Goal: Task Accomplishment & Management: Use online tool/utility

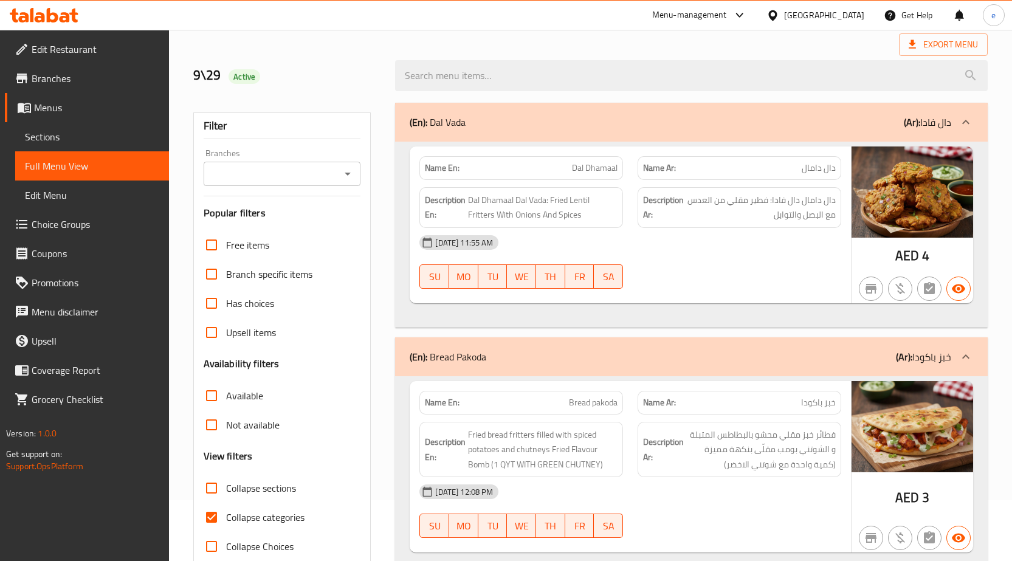
scroll to position [61, 0]
click at [61, 111] on span "Menus" at bounding box center [96, 107] width 125 height 15
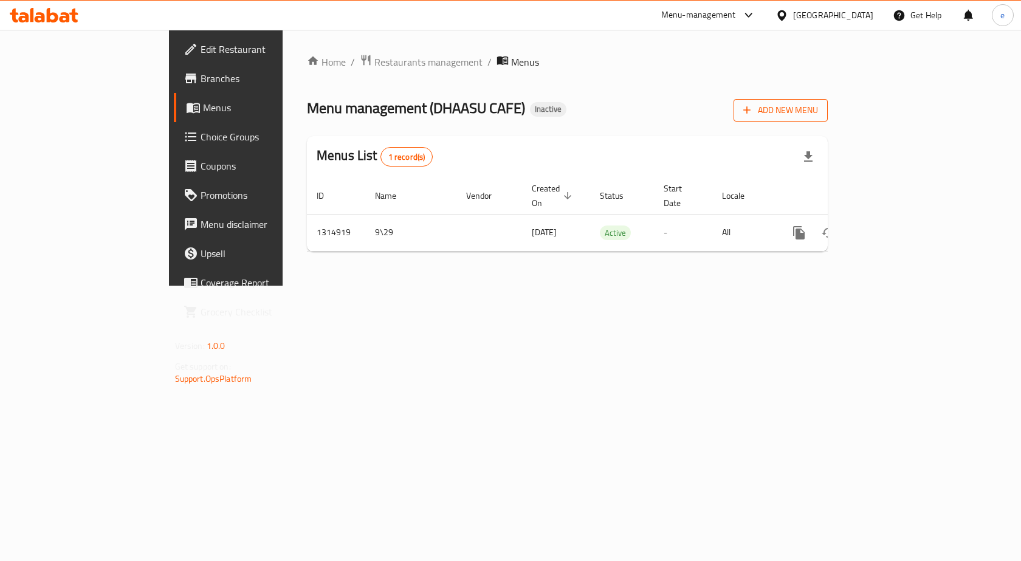
click at [753, 111] on icon "button" at bounding box center [747, 110] width 12 height 12
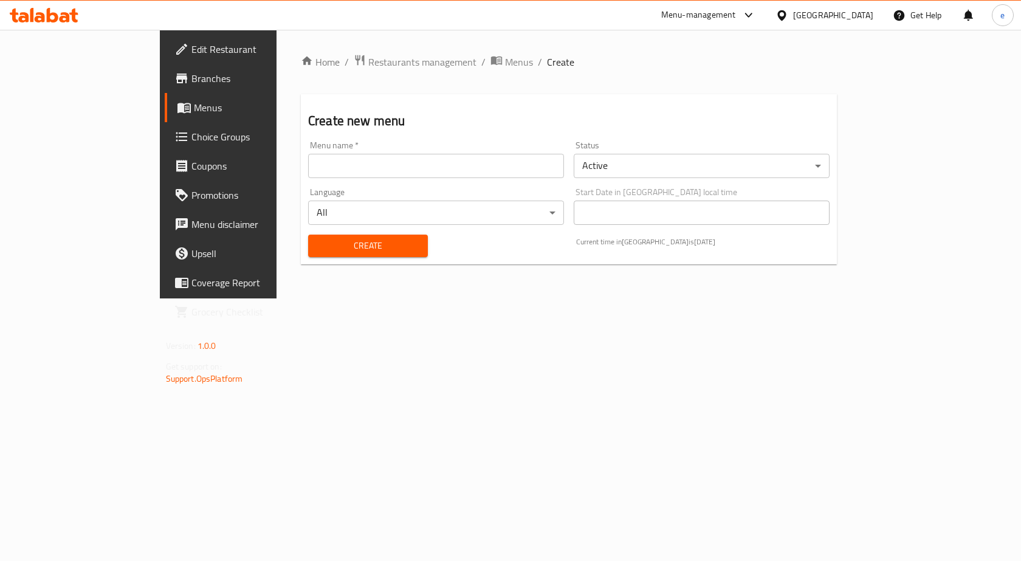
click at [433, 169] on input "text" at bounding box center [436, 166] width 256 height 24
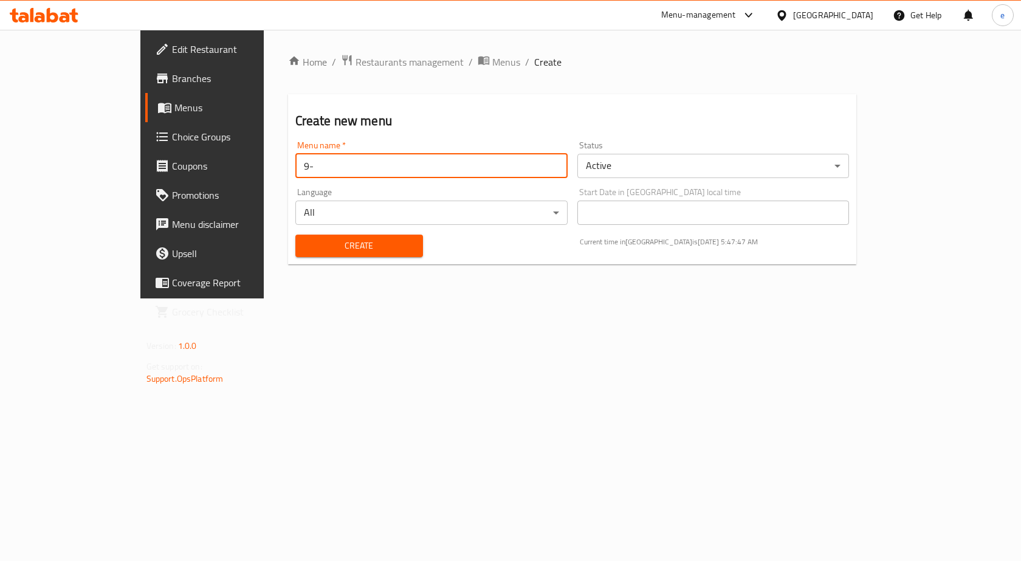
type input "9"
type input "[DATE]"
click at [295, 235] on button "Create" at bounding box center [359, 246] width 128 height 22
click at [145, 100] on link "Menus" at bounding box center [228, 107] width 166 height 29
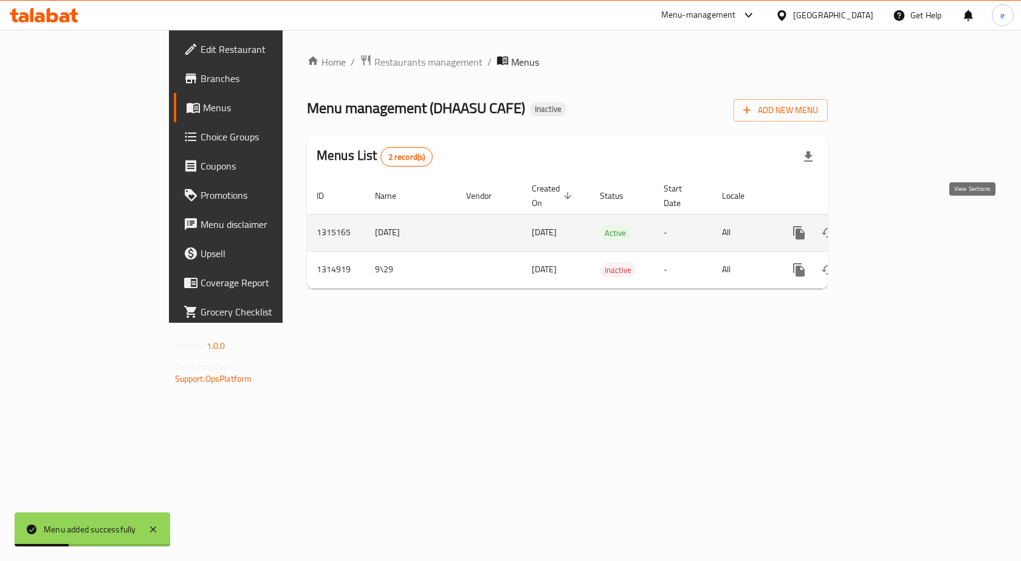
click at [894, 225] on icon "enhanced table" at bounding box center [886, 232] width 15 height 15
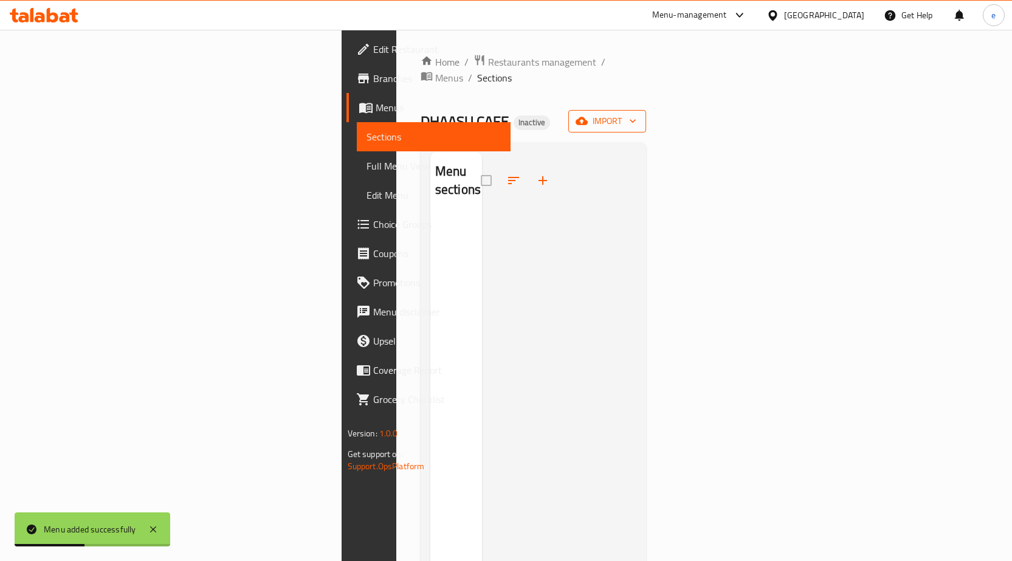
click at [646, 110] on button "import" at bounding box center [607, 121] width 78 height 22
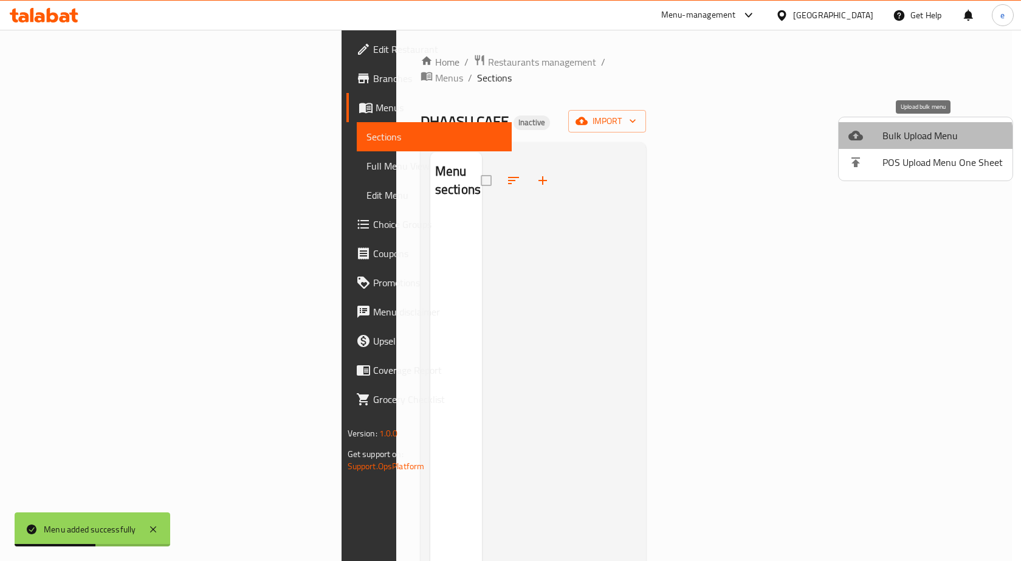
click at [918, 142] on span "Bulk Upload Menu" at bounding box center [942, 135] width 120 height 15
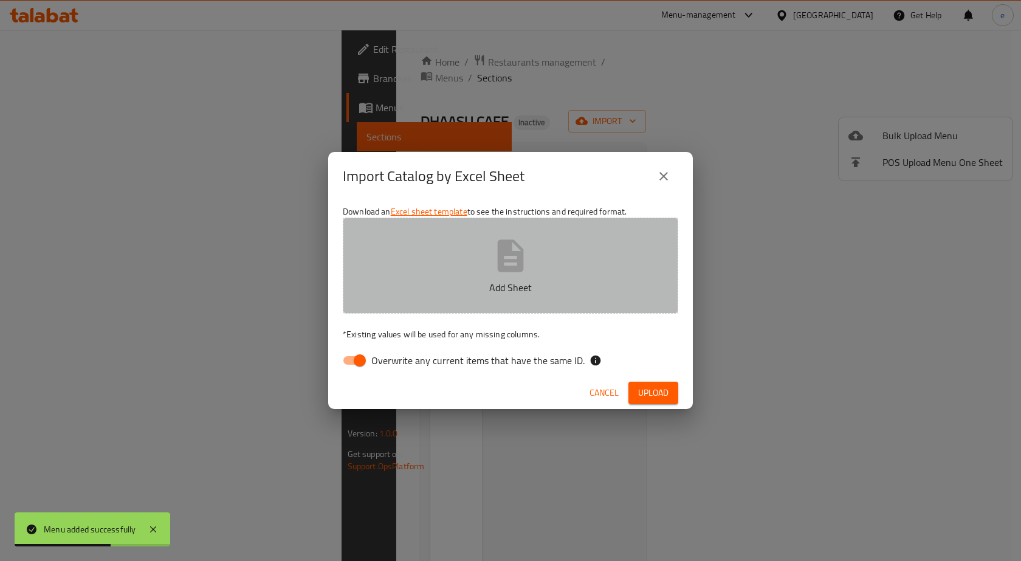
click at [576, 264] on button "Add Sheet" at bounding box center [510, 266] width 335 height 96
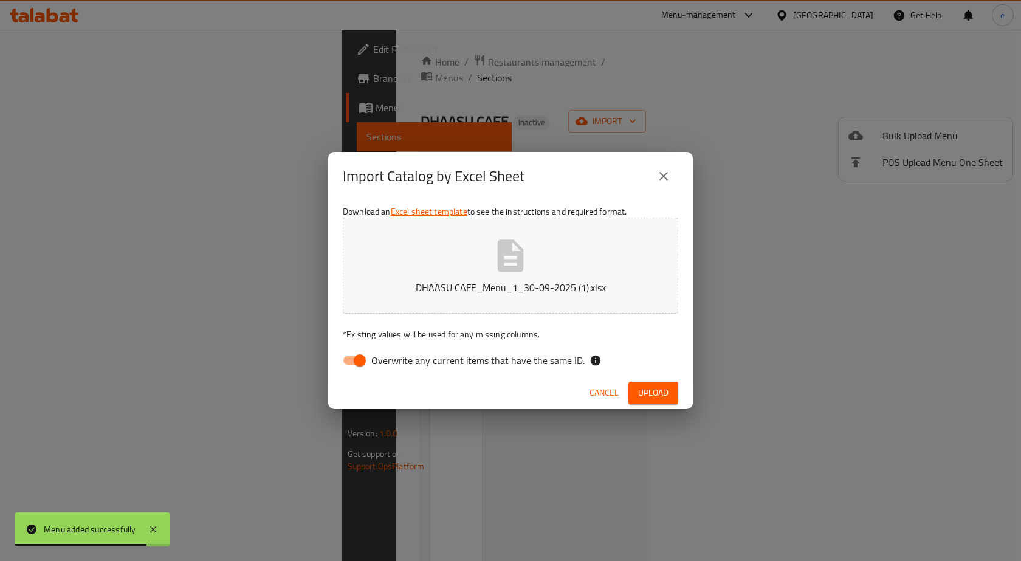
click at [357, 351] on input "Overwrite any current items that have the same ID." at bounding box center [359, 360] width 69 height 23
checkbox input "false"
click at [662, 407] on div "Cancel Upload" at bounding box center [510, 393] width 365 height 32
click at [666, 399] on span "Upload" at bounding box center [653, 392] width 30 height 15
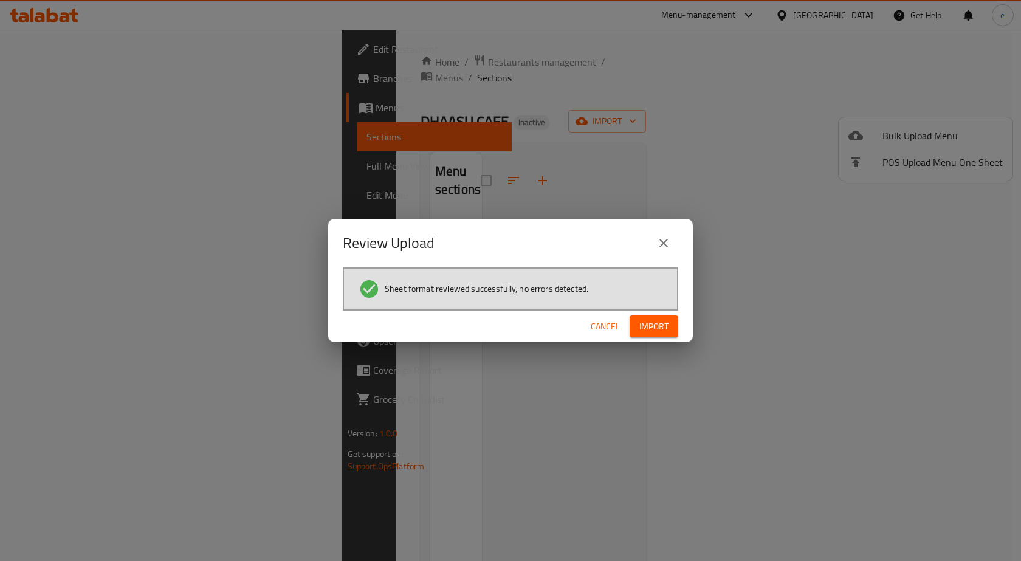
click at [670, 329] on button "Import" at bounding box center [654, 326] width 49 height 22
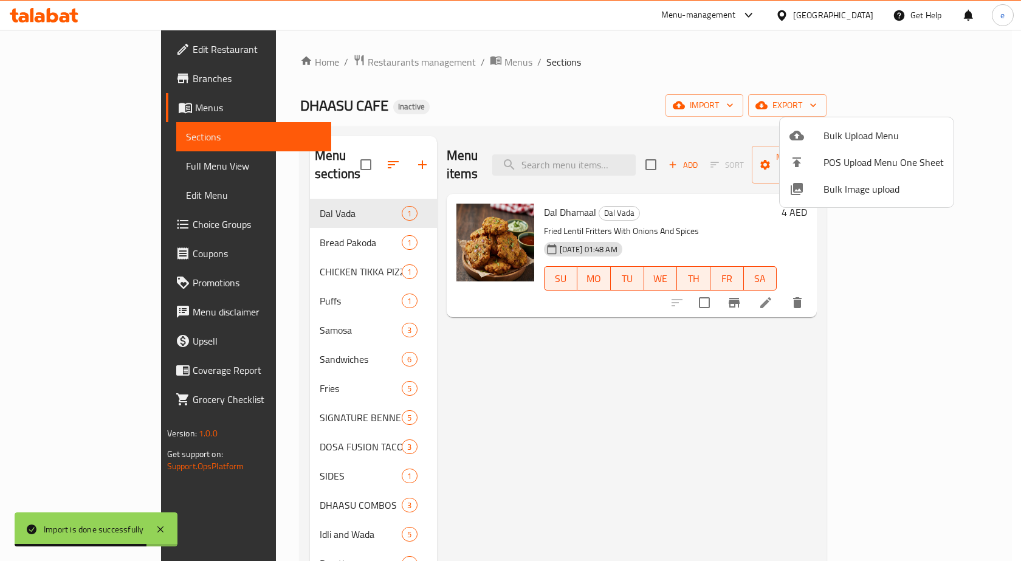
click at [334, 216] on div at bounding box center [510, 280] width 1021 height 561
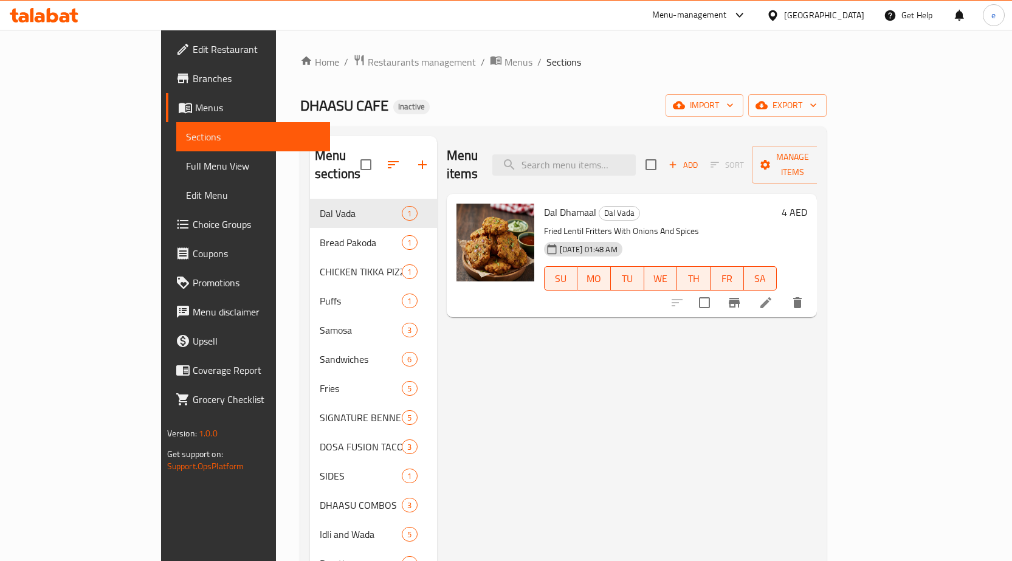
click at [186, 162] on span "Full Menu View" at bounding box center [253, 166] width 134 height 15
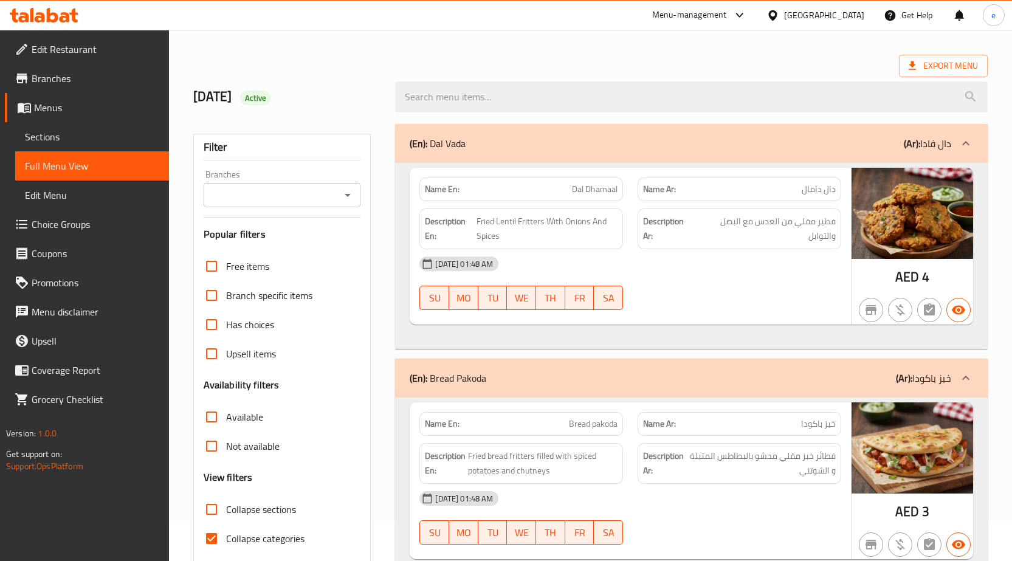
scroll to position [122, 0]
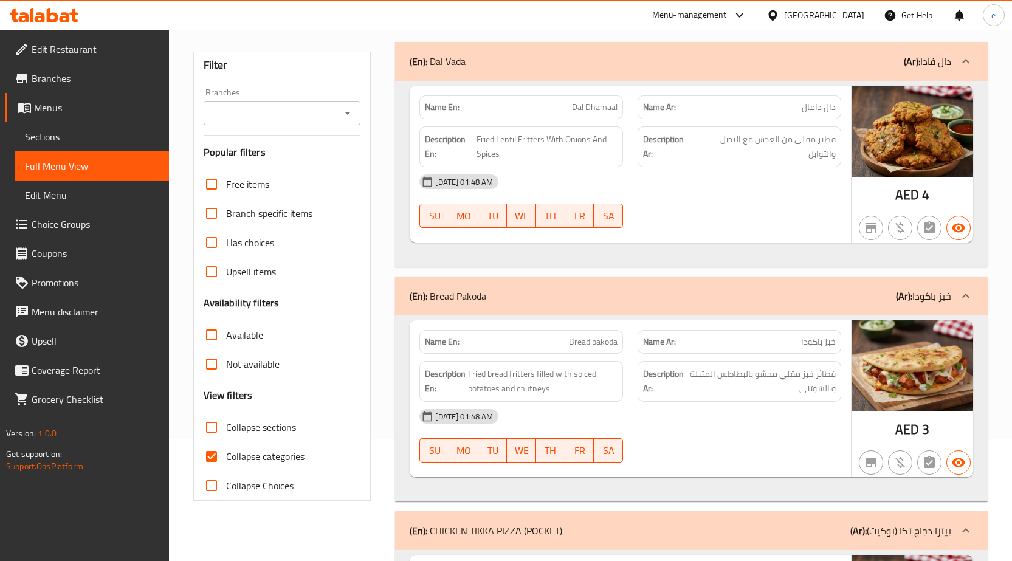
click at [247, 462] on span "Collapse categories" at bounding box center [265, 456] width 78 height 15
click at [226, 462] on input "Collapse categories" at bounding box center [211, 456] width 29 height 29
checkbox input "false"
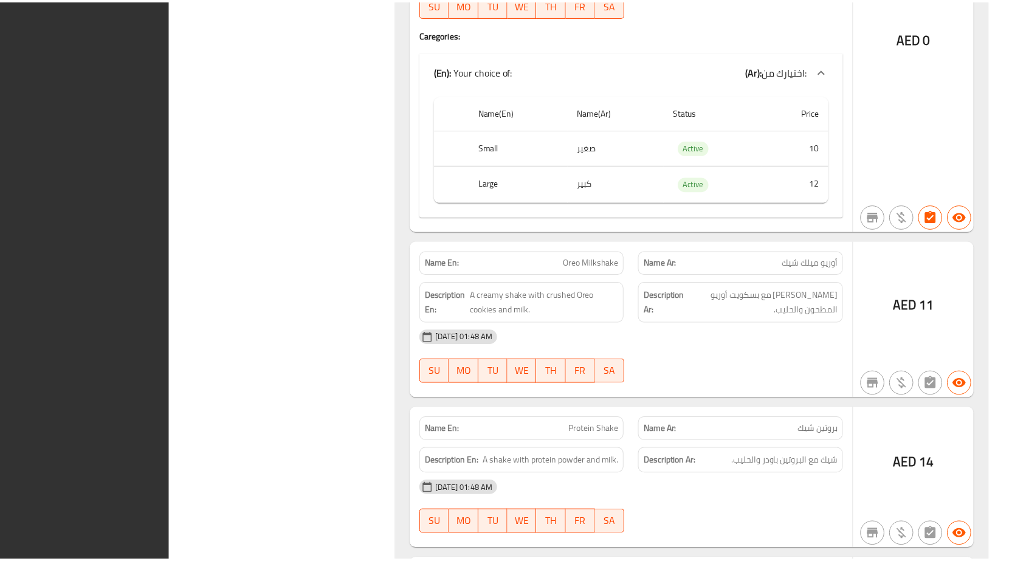
scroll to position [17955, 0]
